Goal: Communication & Community: Ask a question

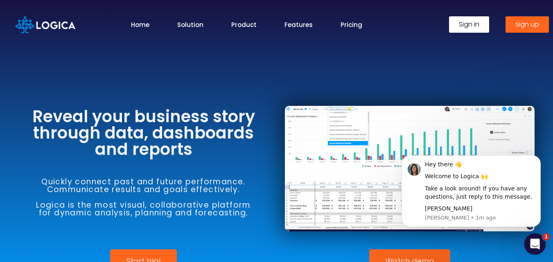
click at [534, 245] on icon "Open Intercom Messenger" at bounding box center [534, 244] width 14 height 14
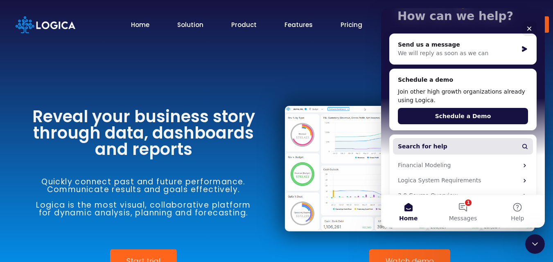
scroll to position [102, 0]
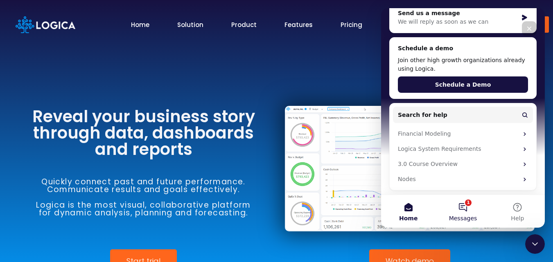
click at [467, 211] on button "1 Messages" at bounding box center [462, 211] width 54 height 33
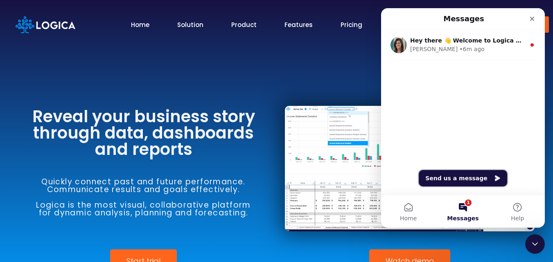
click at [454, 184] on button "Send us a message" at bounding box center [463, 178] width 88 height 16
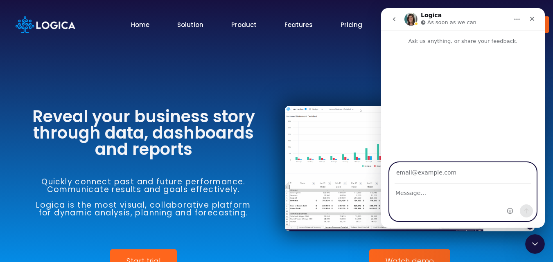
click at [435, 194] on textarea "Message…" at bounding box center [463, 191] width 146 height 14
paste textarea "Beloved website owner, I’m Jade from Web Design Unit—creating sleek, secure, an…"
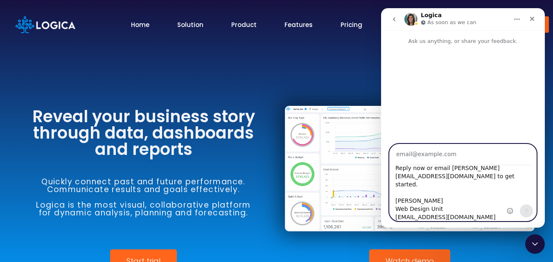
type textarea "Beloved website owner, I’m Jade from Web Design Unit—creating sleek, secure, an…"
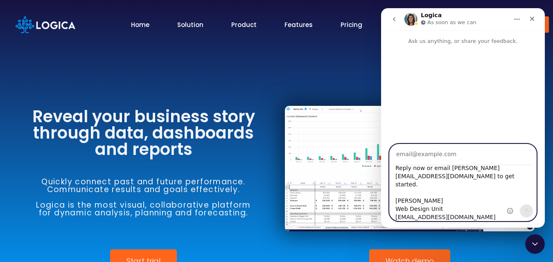
click at [449, 160] on input "Your email" at bounding box center [462, 154] width 137 height 21
type input "[EMAIL_ADDRESS][DOMAIN_NAME]"
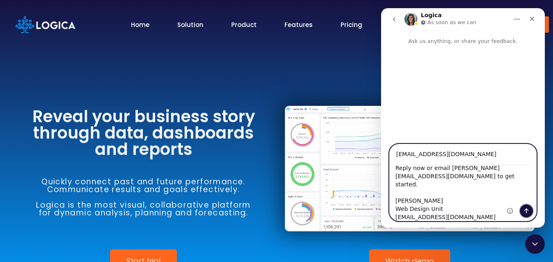
click at [521, 208] on button "Send a message…" at bounding box center [526, 211] width 13 height 13
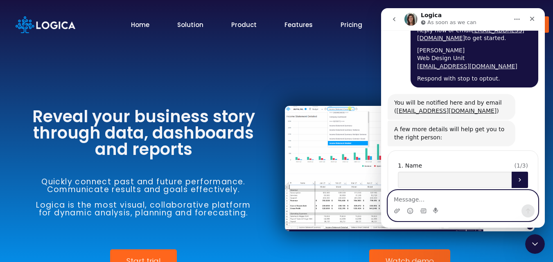
scroll to position [160, 0]
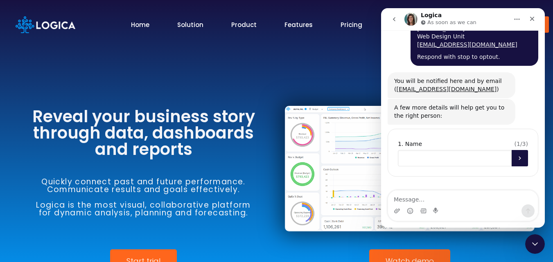
click at [451, 161] on input "Name" at bounding box center [455, 158] width 114 height 16
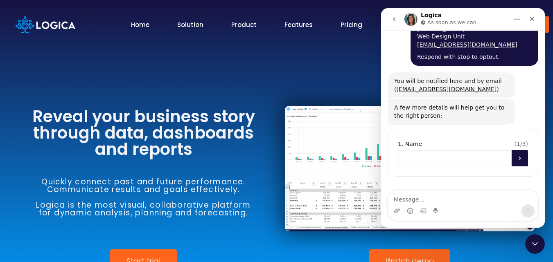
scroll to position [51, 0]
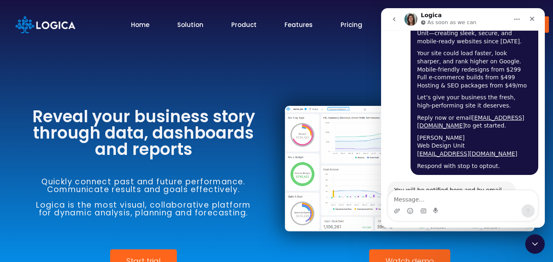
click at [422, 138] on div "[PERSON_NAME] Web Design Unit [EMAIL_ADDRESS][DOMAIN_NAME]" at bounding box center [474, 146] width 115 height 24
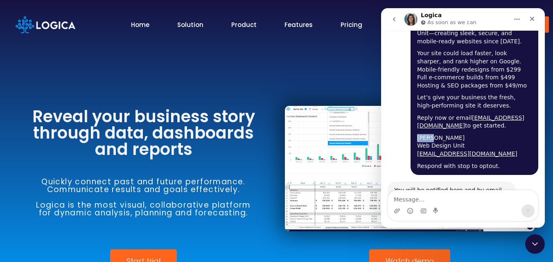
click at [422, 138] on div "[PERSON_NAME] Web Design Unit [EMAIL_ADDRESS][DOMAIN_NAME]" at bounding box center [474, 146] width 115 height 24
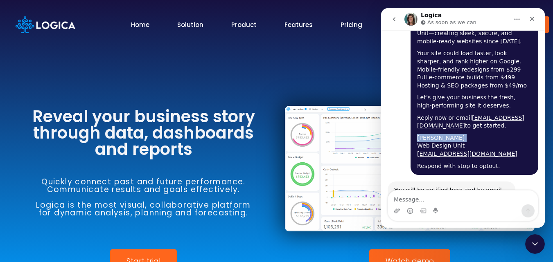
click at [422, 138] on div "[PERSON_NAME] Web Design Unit [EMAIL_ADDRESS][DOMAIN_NAME]" at bounding box center [474, 146] width 115 height 24
copy div "[PERSON_NAME]"
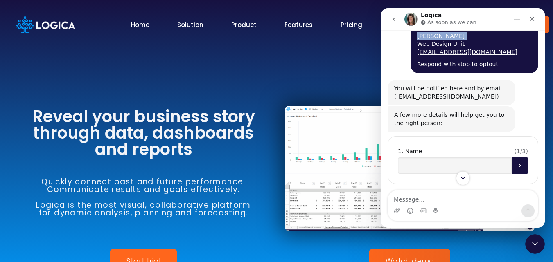
scroll to position [160, 0]
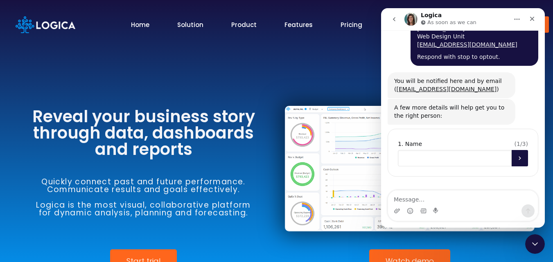
click at [426, 161] on input "Name" at bounding box center [455, 158] width 114 height 16
paste input "[PERSON_NAME]"
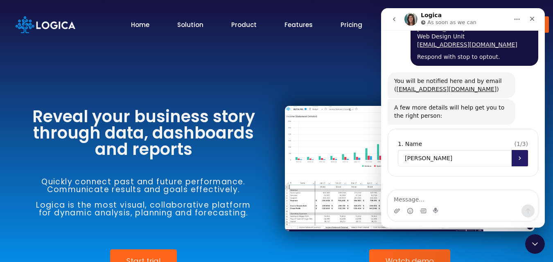
type input "[PERSON_NAME]"
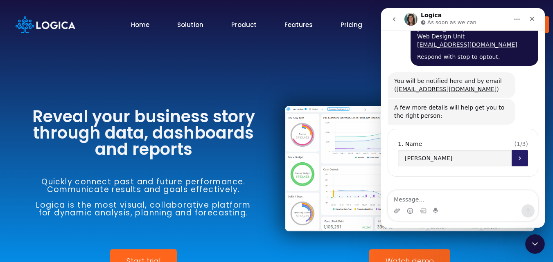
click at [516, 160] on icon "Submit" at bounding box center [519, 158] width 7 height 7
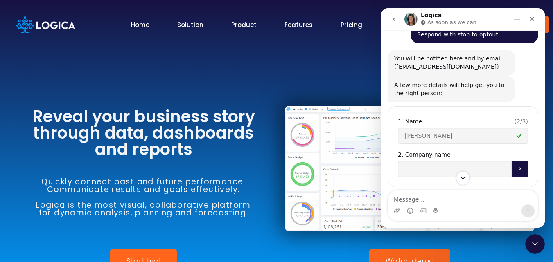
scroll to position [193, 0]
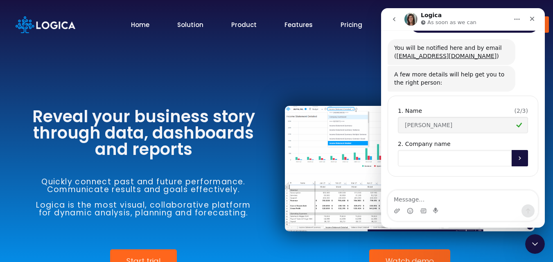
click at [422, 159] on input "Company name" at bounding box center [455, 158] width 114 height 16
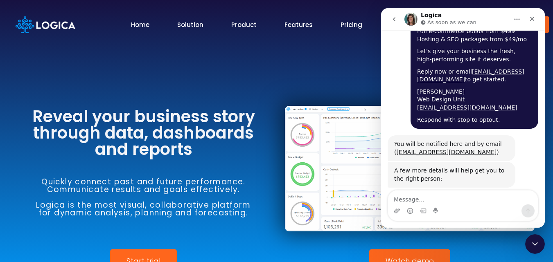
scroll to position [84, 0]
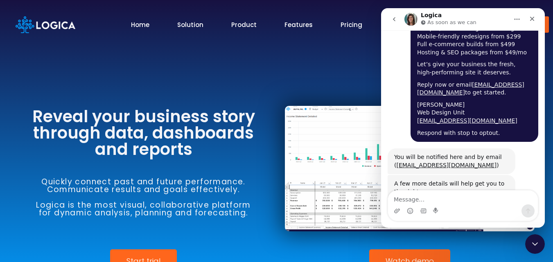
click at [428, 111] on div "[PERSON_NAME] Web Design Unit [EMAIL_ADDRESS][DOMAIN_NAME]" at bounding box center [474, 113] width 115 height 24
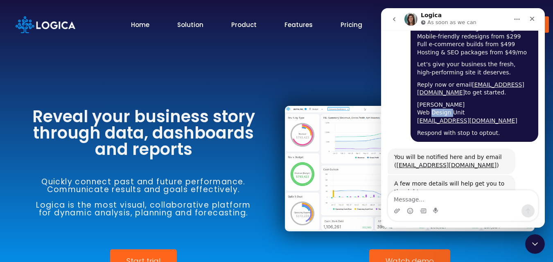
click at [428, 111] on div "[PERSON_NAME] Web Design Unit [EMAIL_ADDRESS][DOMAIN_NAME]" at bounding box center [474, 113] width 115 height 24
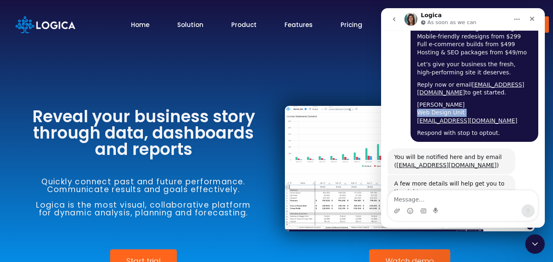
click at [428, 111] on div "[PERSON_NAME] Web Design Unit [EMAIL_ADDRESS][DOMAIN_NAME]" at bounding box center [474, 113] width 115 height 24
copy div "Web Design Unit"
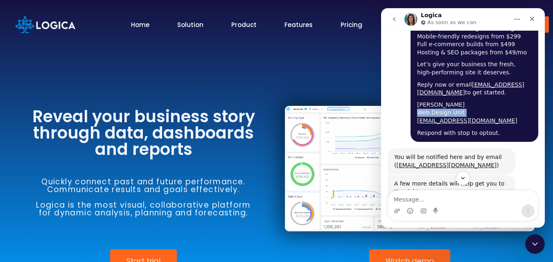
scroll to position [193, 0]
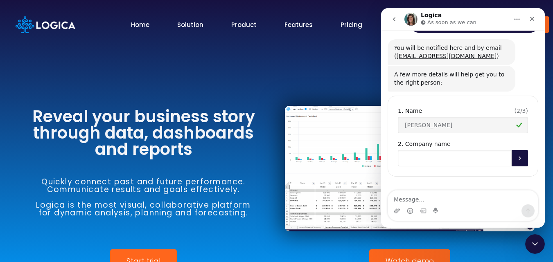
click at [461, 157] on input "Company name" at bounding box center [455, 158] width 114 height 16
paste input "Web Design Unit"
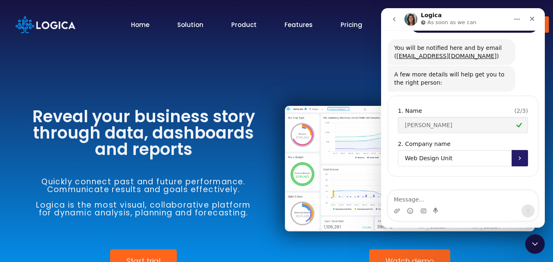
type input "Web Design Unit"
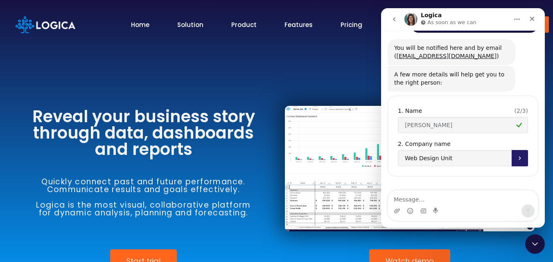
click at [512, 158] on button "Submit" at bounding box center [520, 158] width 16 height 16
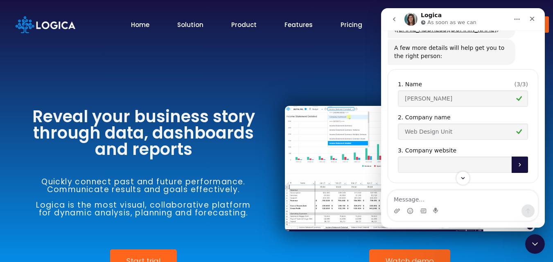
scroll to position [226, 0]
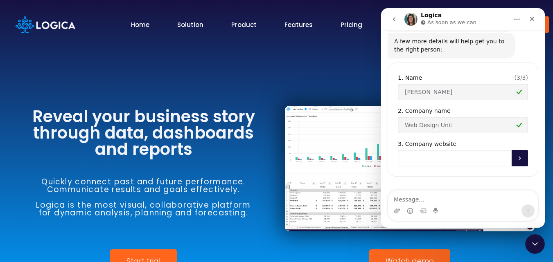
click at [448, 156] on input "Company website" at bounding box center [455, 158] width 114 height 16
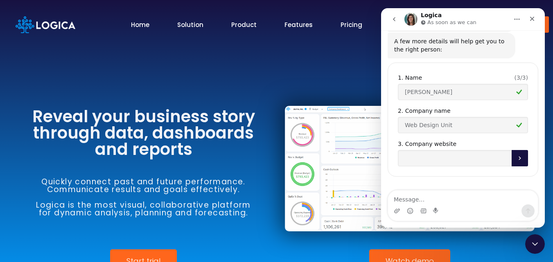
drag, startPoint x: 167, startPoint y: 150, endPoint x: 297, endPoint y: 180, distance: 134.3
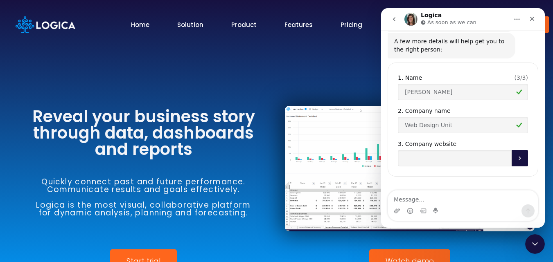
click at [171, 152] on h3 "Reveal your business story through data, dashboards and reports" at bounding box center [144, 132] width 250 height 49
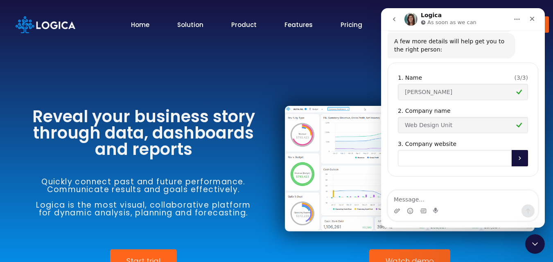
click at [422, 161] on input "Company website" at bounding box center [455, 158] width 114 height 16
paste input "[URL][DOMAIN_NAME]"
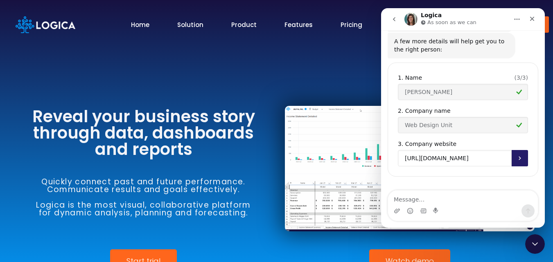
type input "[URL][DOMAIN_NAME]"
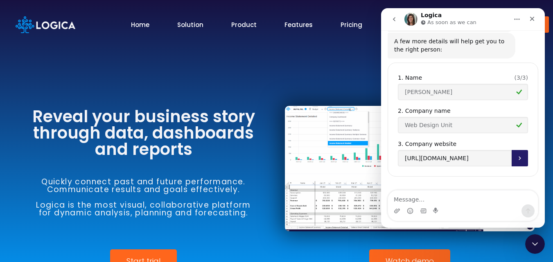
click at [522, 158] on button "Submit" at bounding box center [520, 158] width 16 height 16
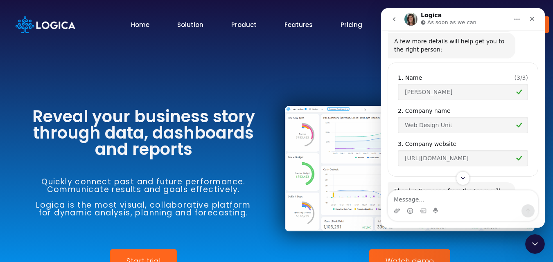
scroll to position [261, 0]
